Goal: Transaction & Acquisition: Obtain resource

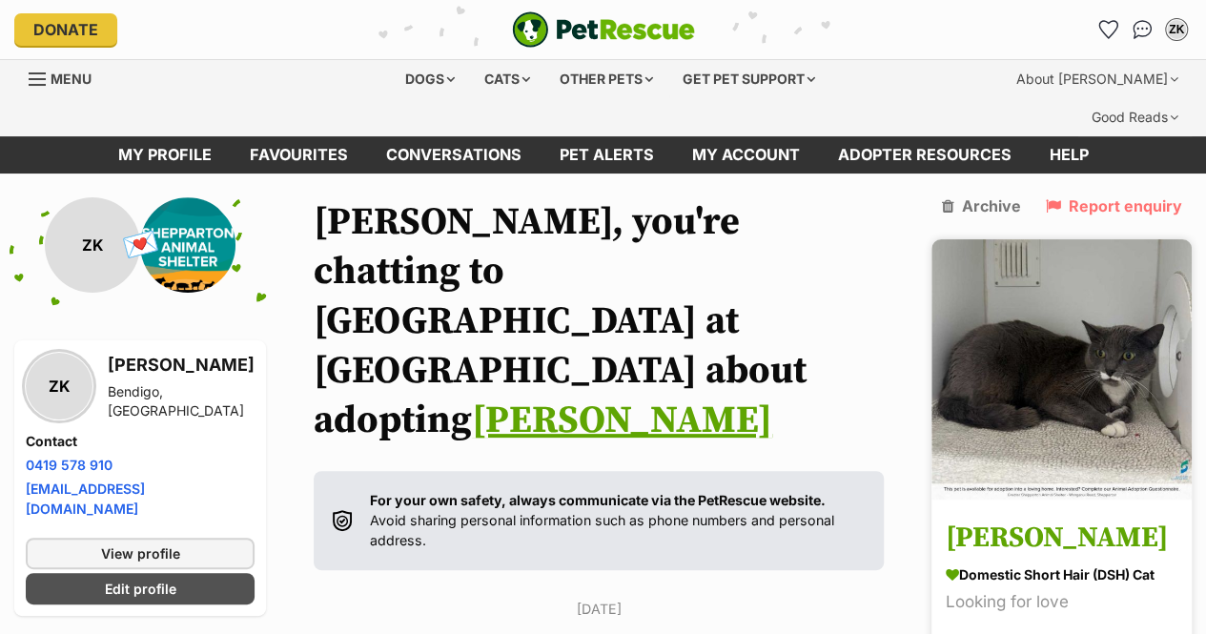
click at [985, 350] on img at bounding box center [1061, 369] width 260 height 260
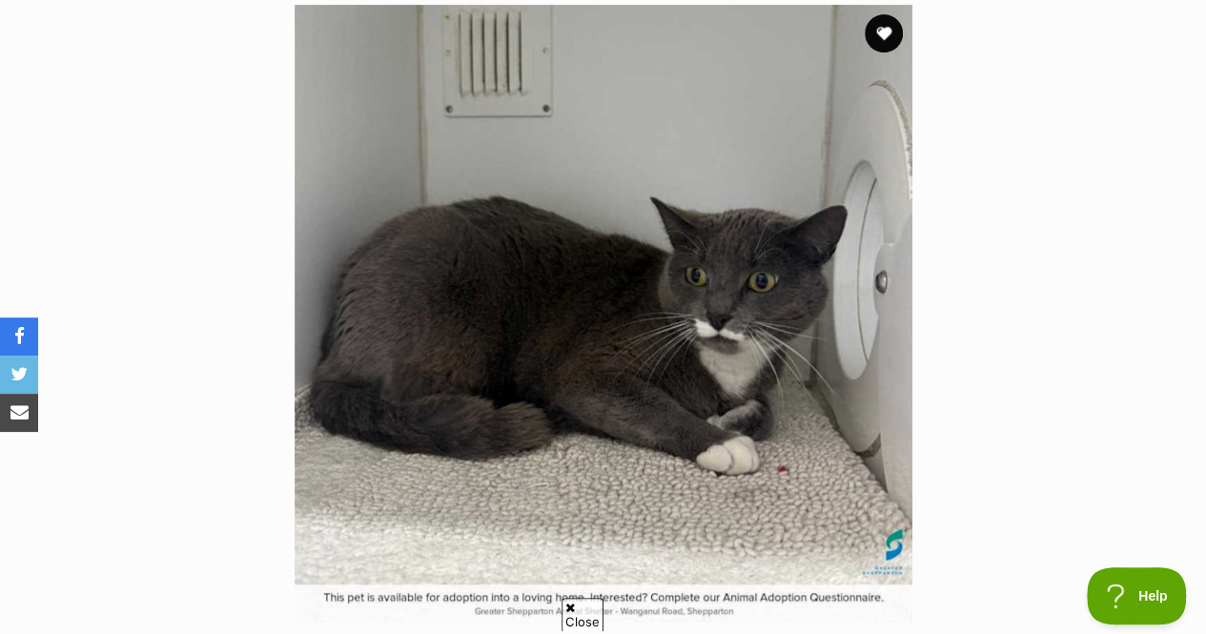
scroll to position [431, 0]
click at [568, 607] on icon at bounding box center [570, 607] width 10 height 12
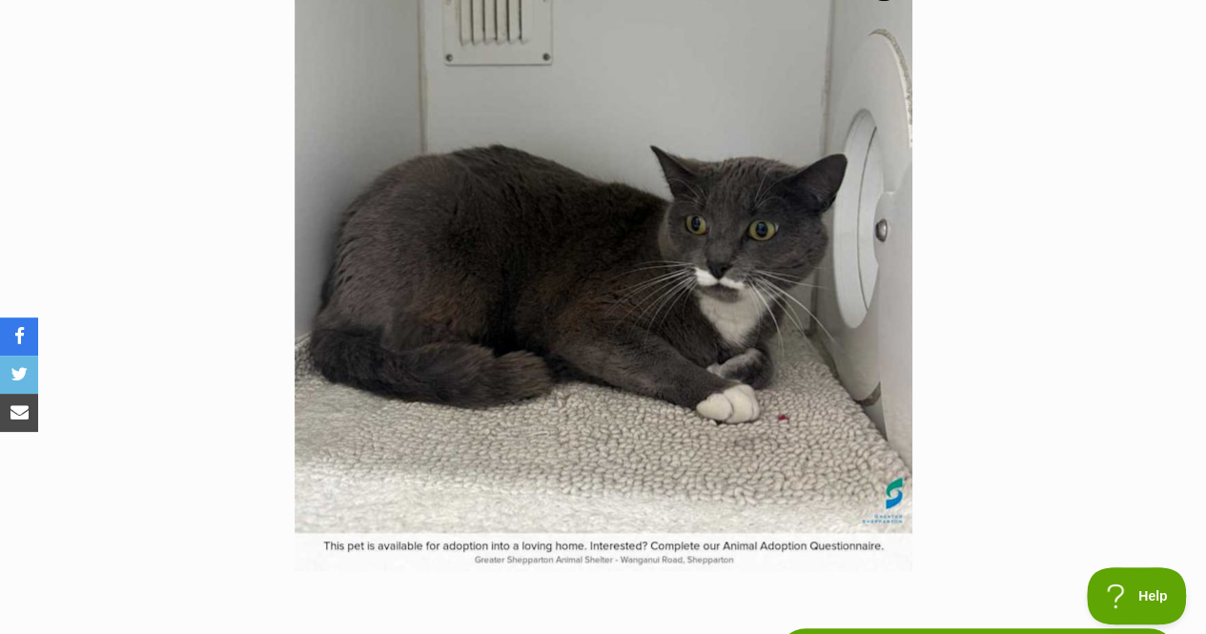
scroll to position [0, 0]
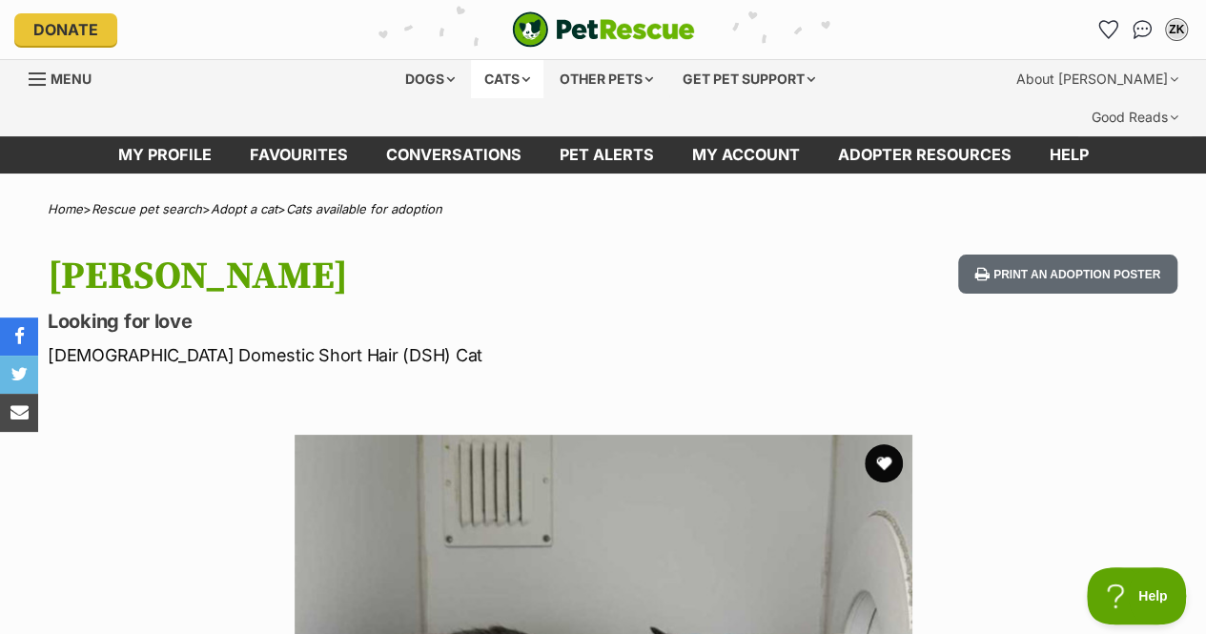
click at [494, 82] on div "Cats" at bounding box center [507, 79] width 72 height 38
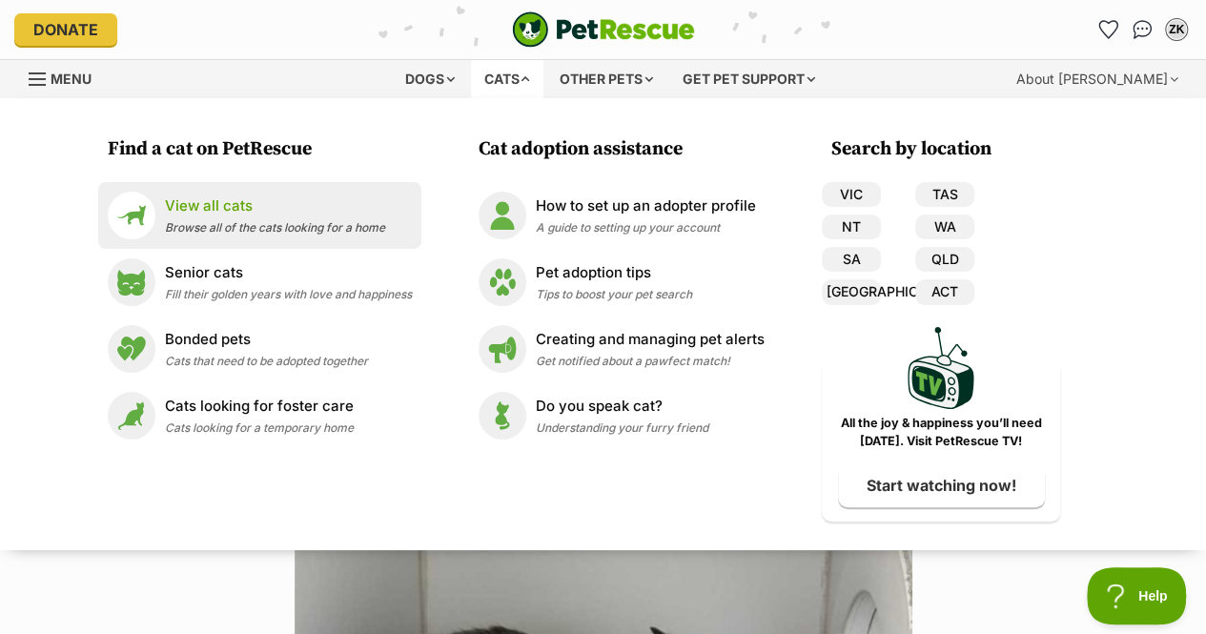
click at [172, 215] on div "View all cats Browse all of the cats looking for a home" at bounding box center [275, 215] width 220 height 41
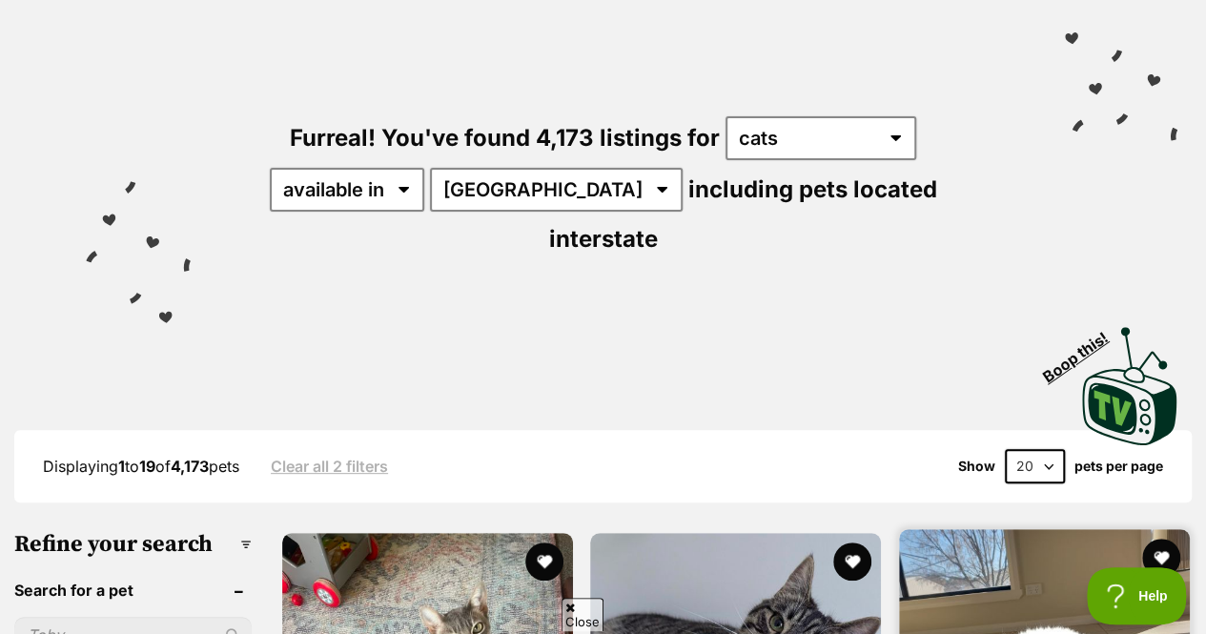
scroll to position [172, 0]
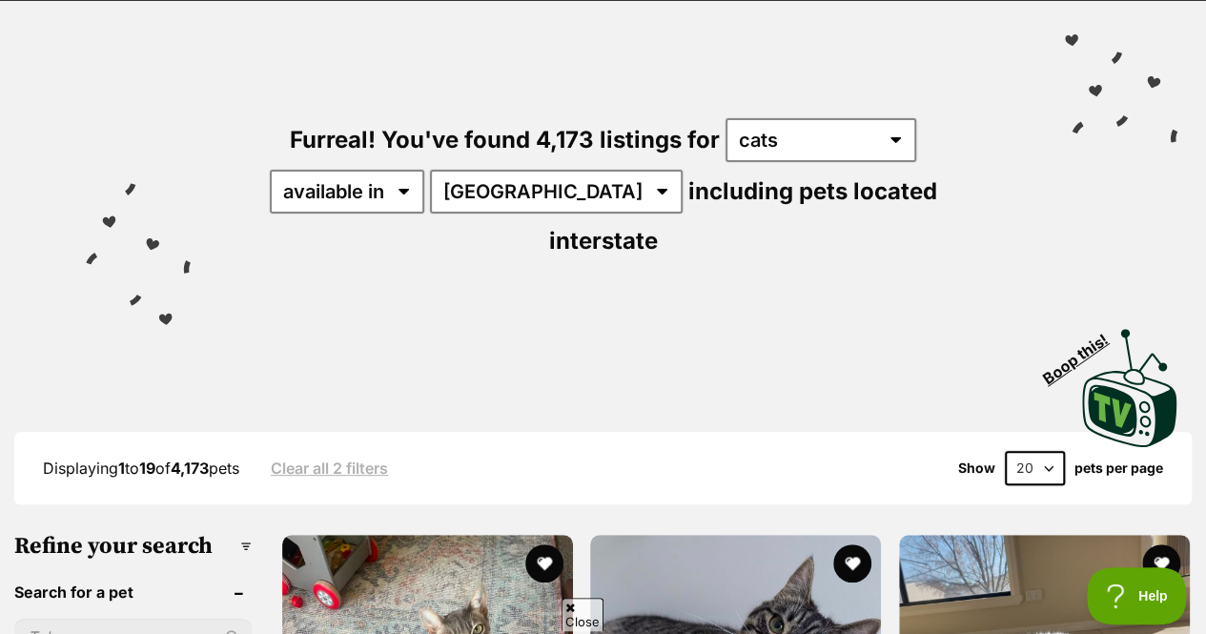
click at [1024, 451] on select "20 40 60" at bounding box center [1034, 468] width 60 height 34
select select "60"
click at [1004, 451] on select "20 40 60" at bounding box center [1034, 468] width 60 height 34
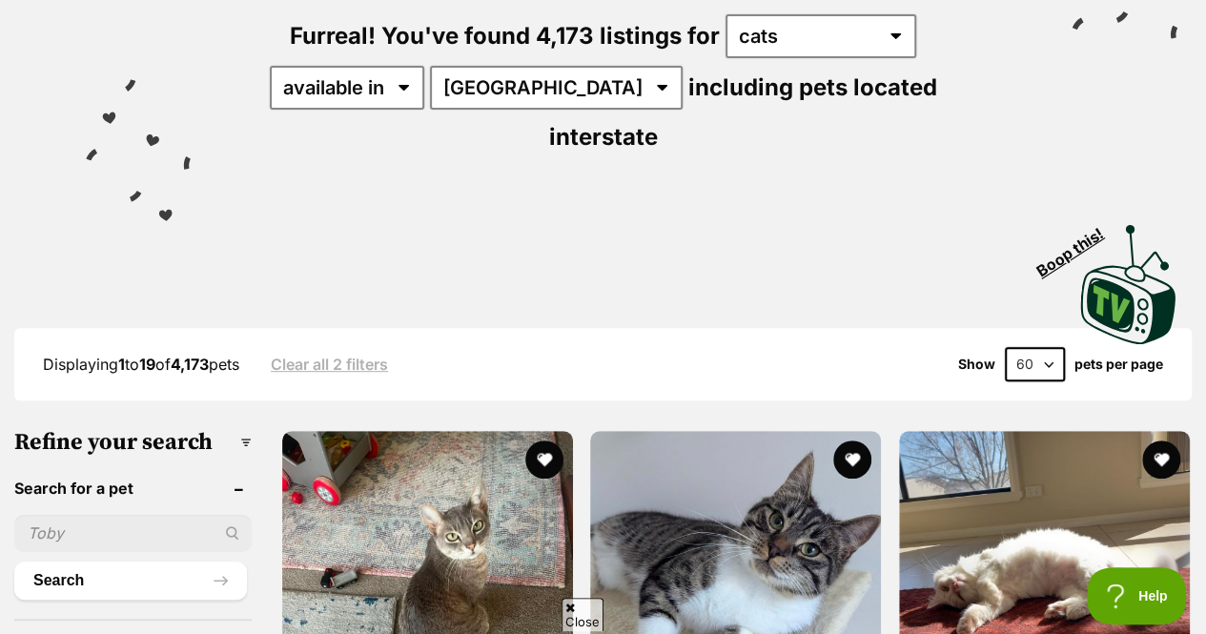
scroll to position [291, 0]
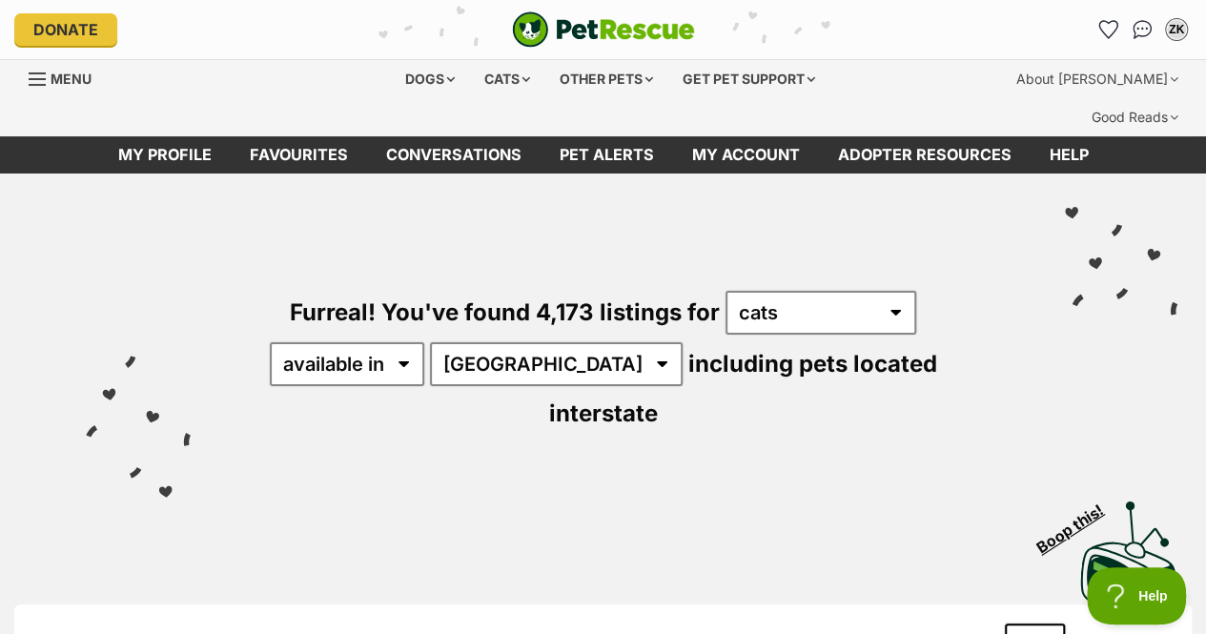
click at [1136, 497] on img at bounding box center [1129, 560] width 105 height 126
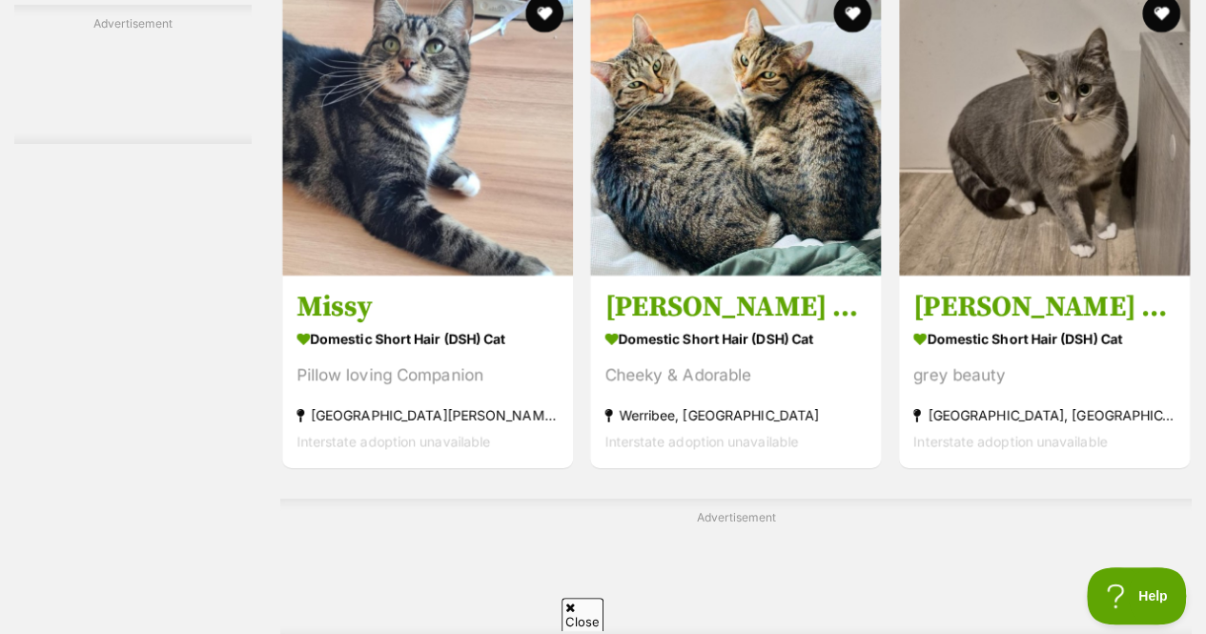
scroll to position [4155, 0]
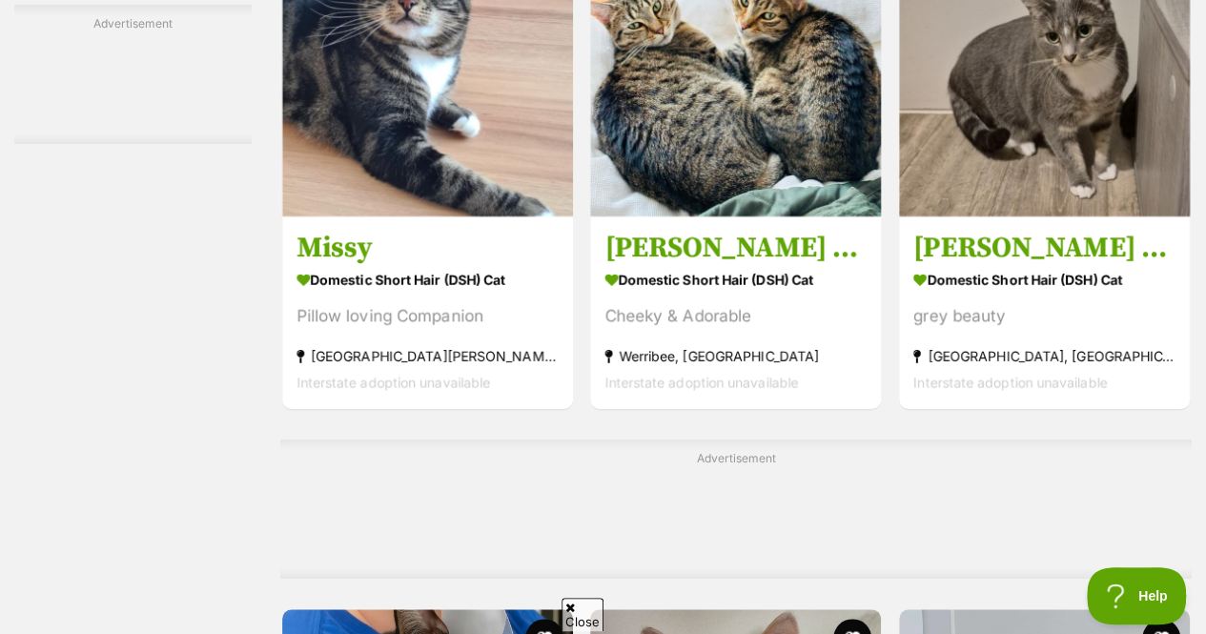
click at [569, 611] on icon at bounding box center [570, 607] width 10 height 12
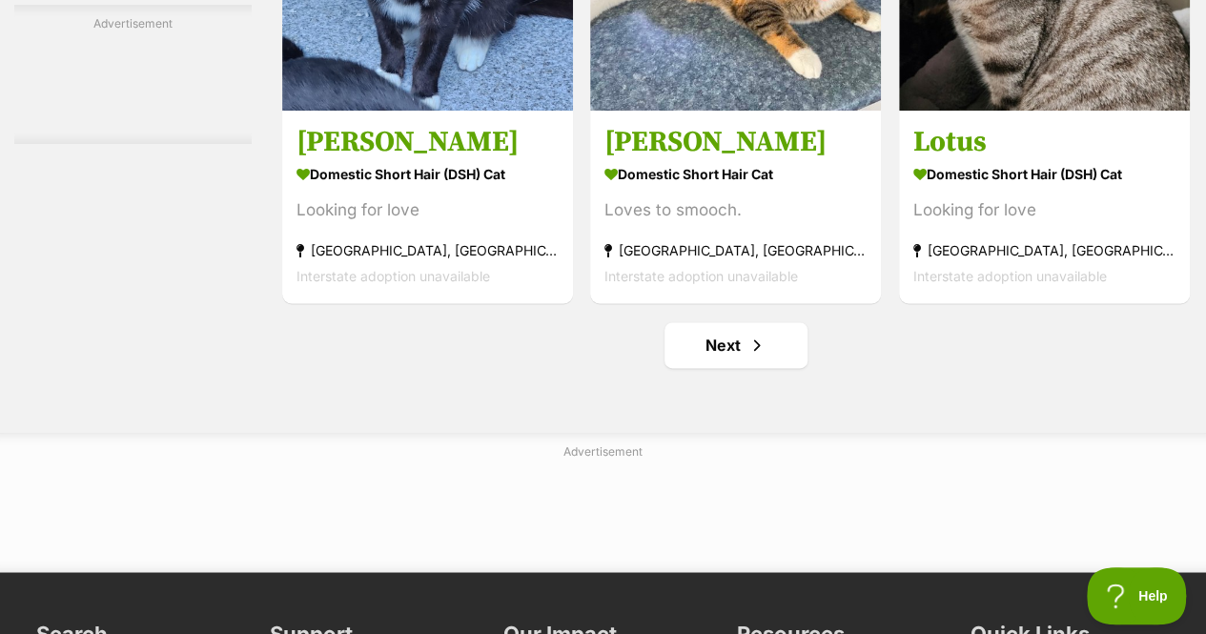
scroll to position [12059, 0]
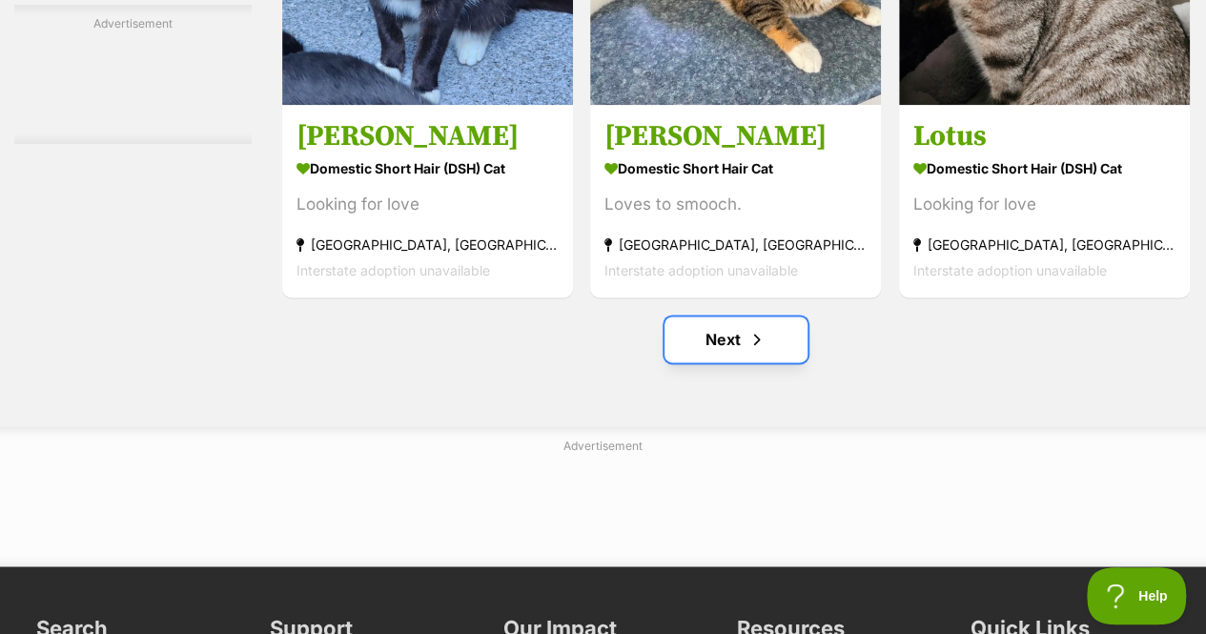
click at [711, 333] on link "Next" at bounding box center [735, 339] width 143 height 46
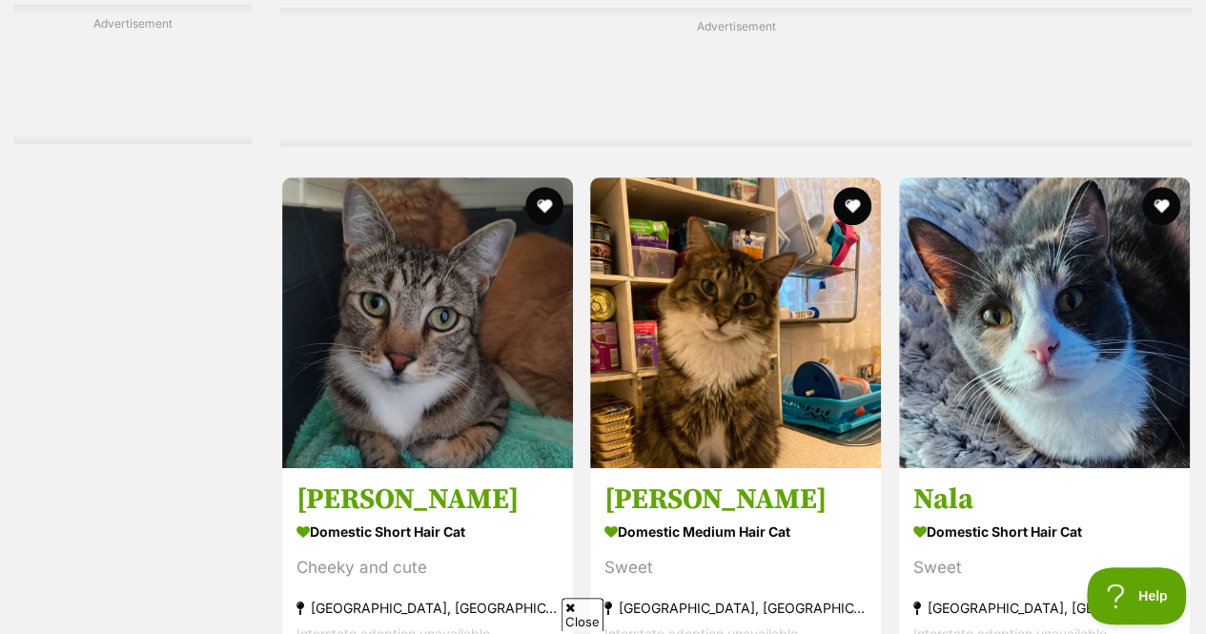
scroll to position [4041, 0]
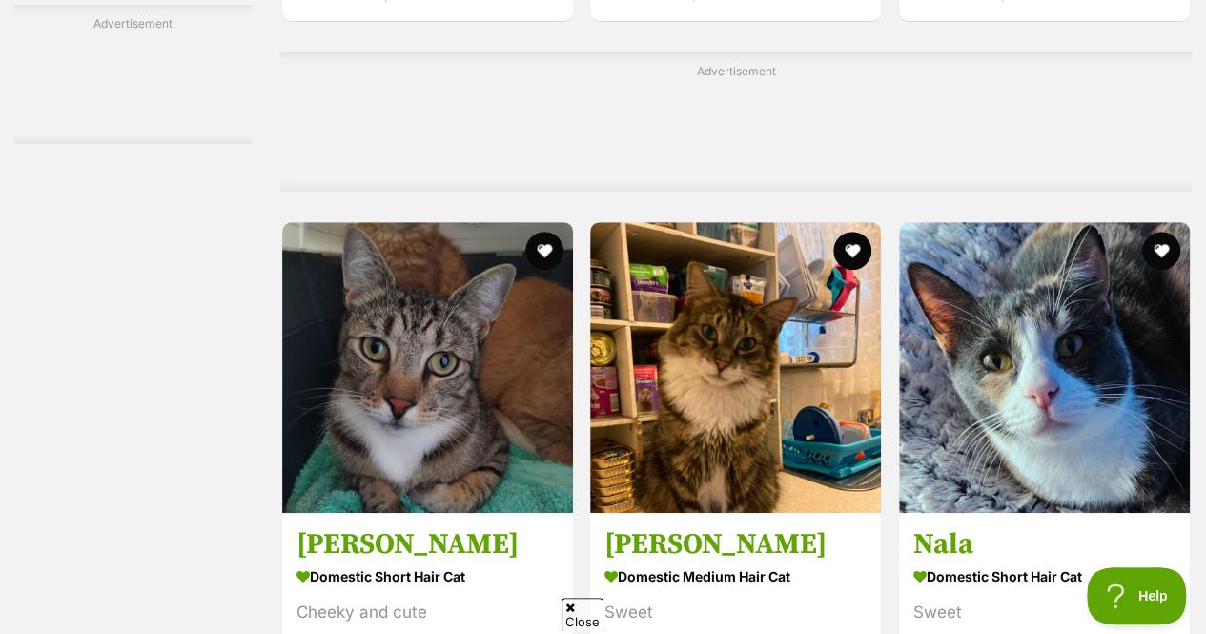
click at [591, 612] on span "Close" at bounding box center [582, 614] width 42 height 33
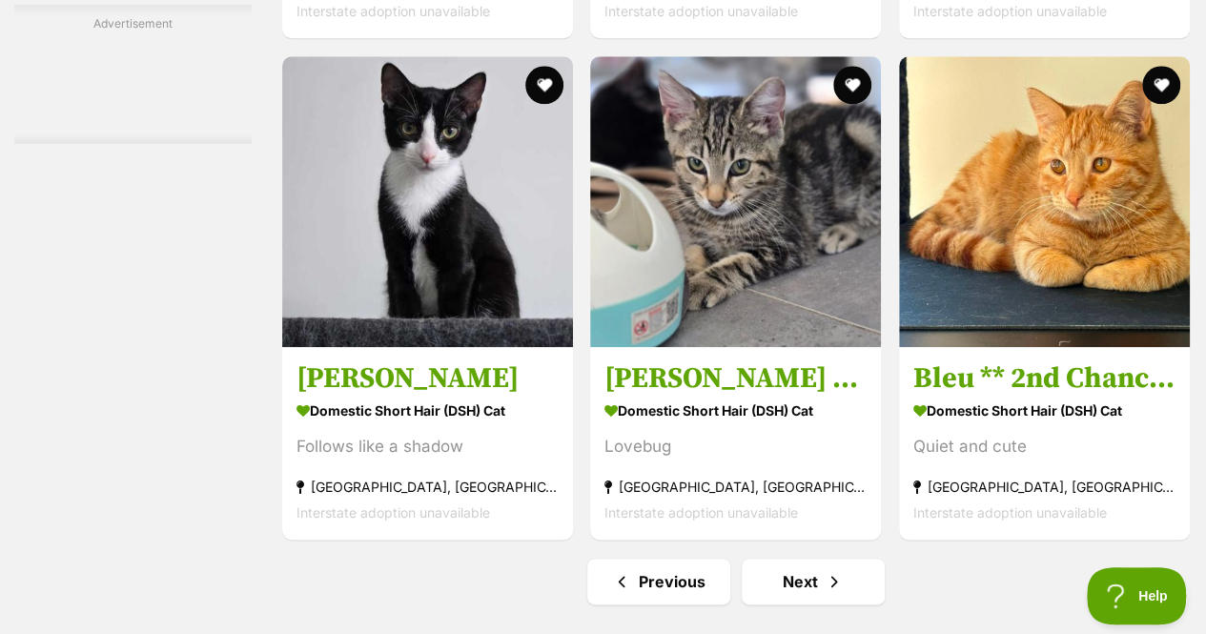
scroll to position [11855, 0]
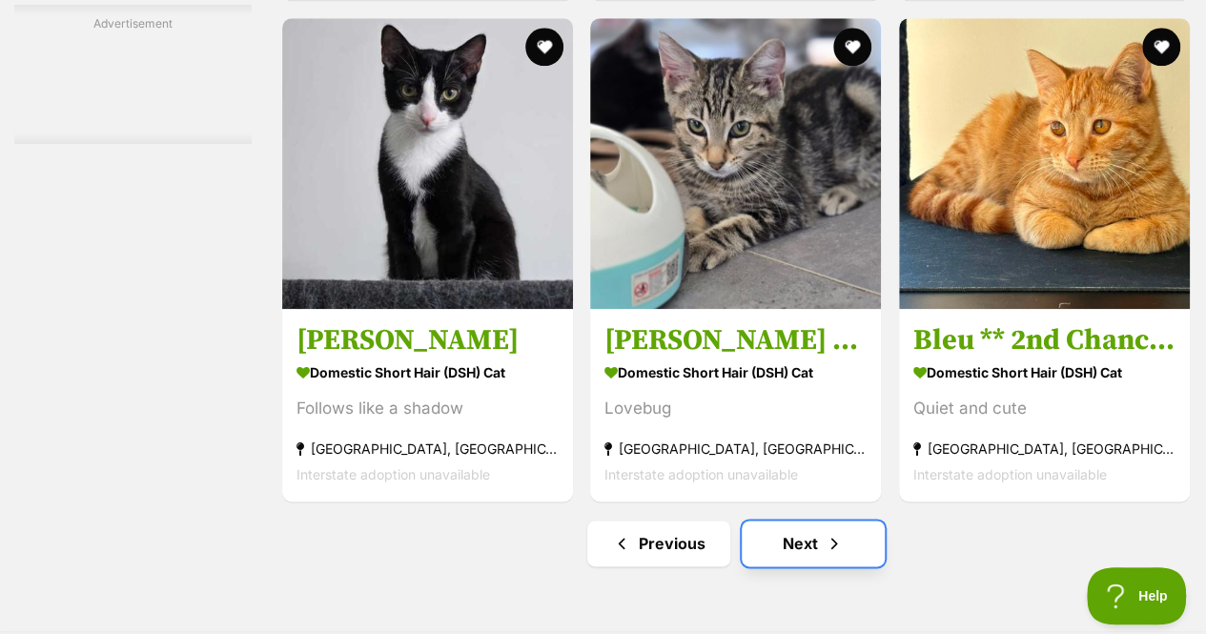
click at [828, 532] on span "Next page" at bounding box center [833, 543] width 19 height 23
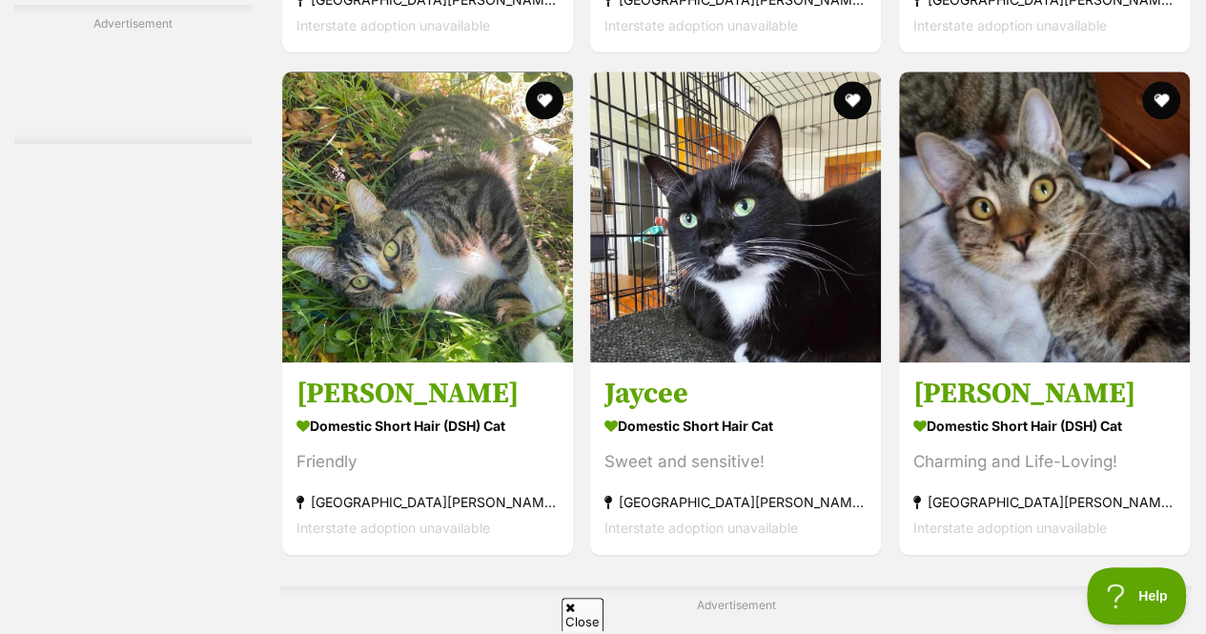
scroll to position [4879, 0]
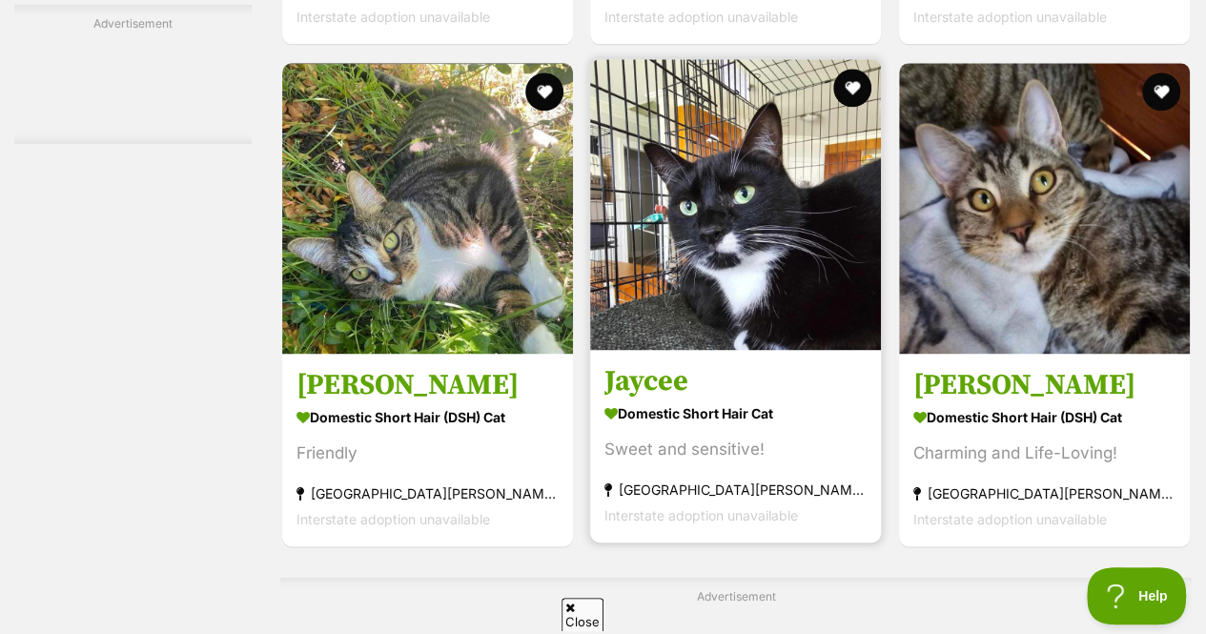
click at [683, 214] on img at bounding box center [735, 204] width 291 height 291
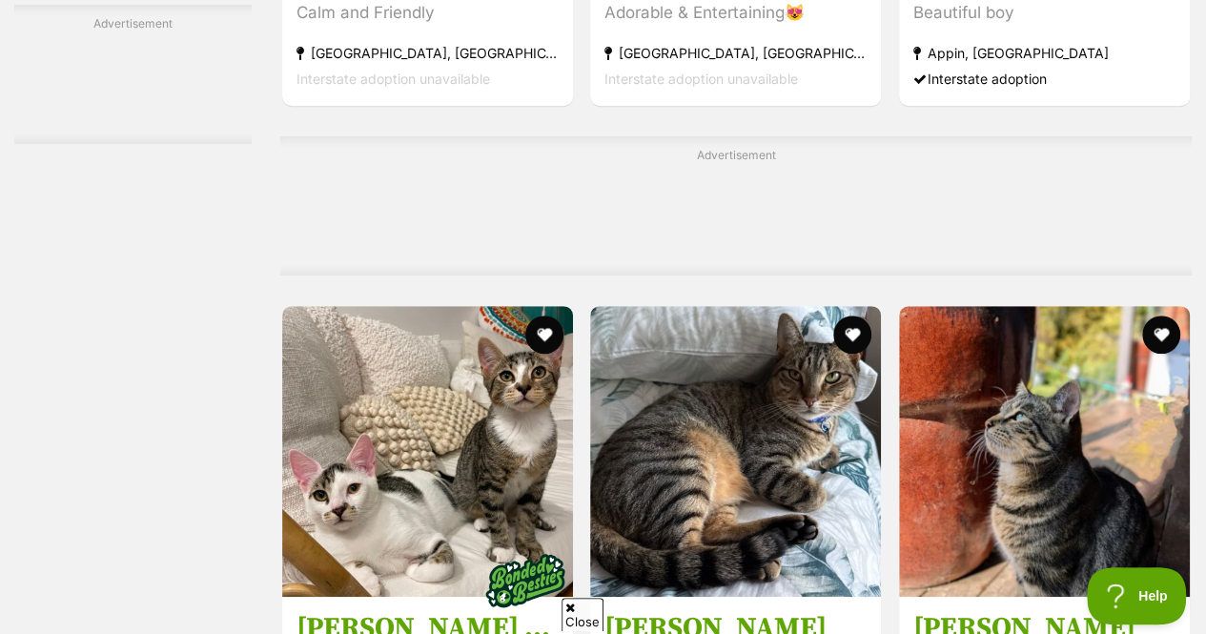
scroll to position [11245, 0]
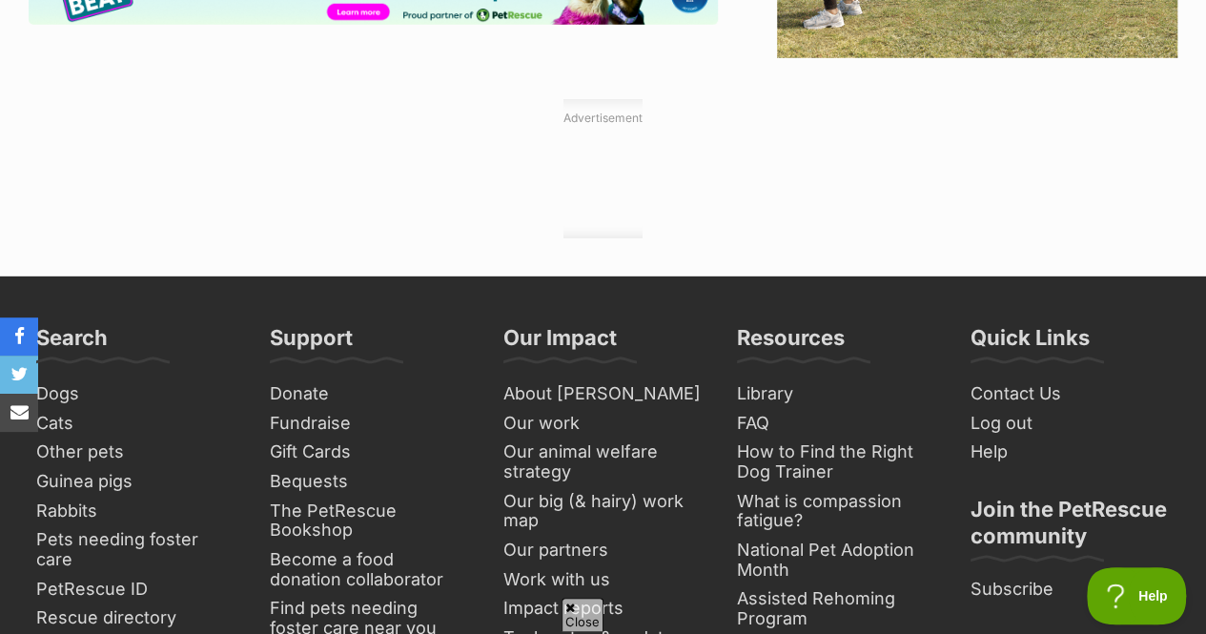
scroll to position [2783, 0]
